Goal: Information Seeking & Learning: Learn about a topic

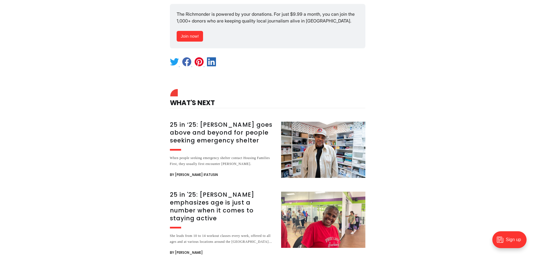
scroll to position [2105, 0]
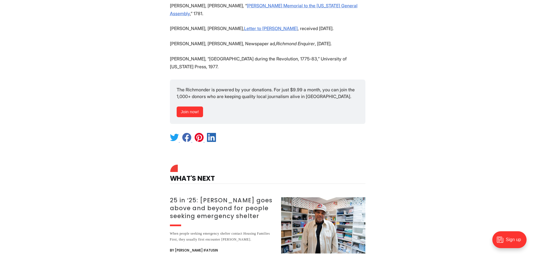
click at [191, 196] on h3 "25 in ‘25: [PERSON_NAME] goes above and beyond for people seeking emergency she…" at bounding box center [222, 208] width 104 height 24
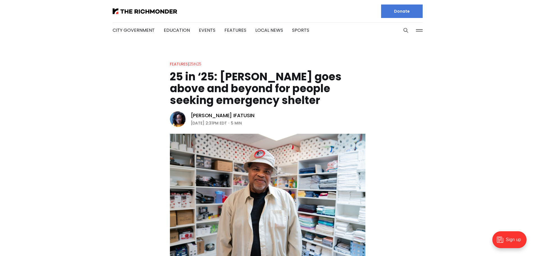
click at [198, 63] on link "25in25" at bounding box center [195, 64] width 12 height 6
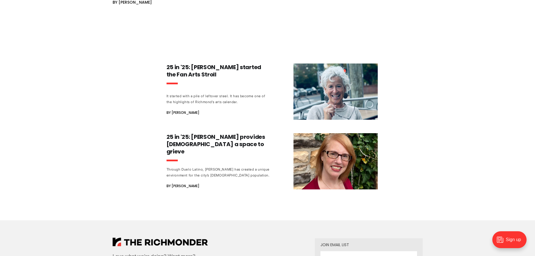
scroll to position [1459, 0]
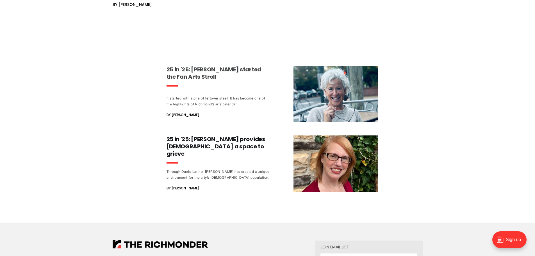
click at [200, 66] on h3 "25 in '25: Sally Holzgrefe started the Fan Arts Stroll" at bounding box center [218, 73] width 104 height 15
